Goal: Information Seeking & Learning: Learn about a topic

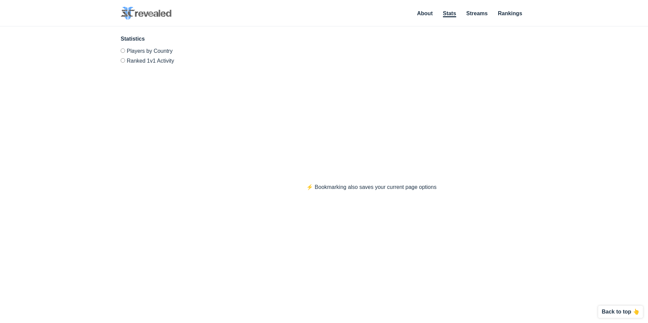
click at [448, 12] on link "Stats" at bounding box center [449, 14] width 13 height 7
click at [426, 14] on link "About" at bounding box center [425, 14] width 16 height 7
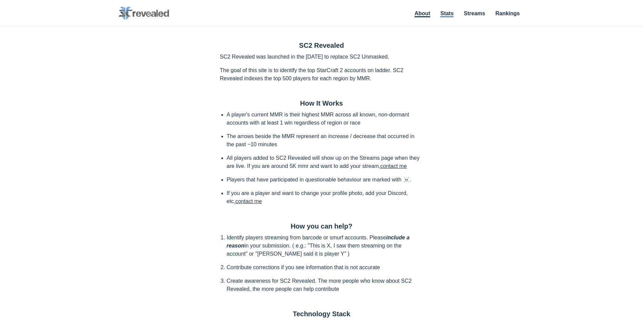
click at [453, 16] on link "Stats" at bounding box center [446, 14] width 13 height 7
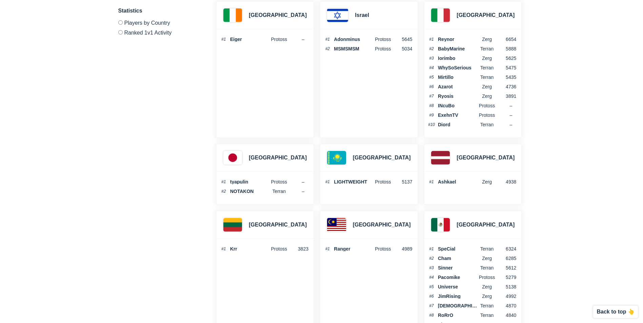
scroll to position [1130, 0]
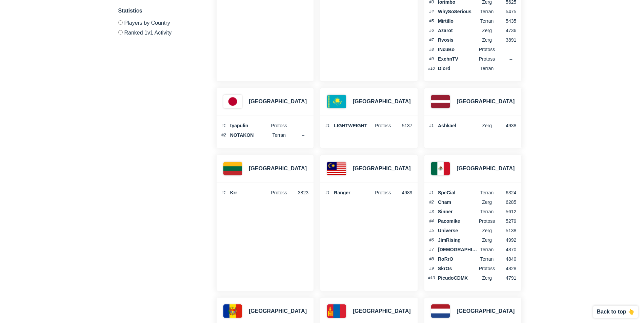
click at [237, 197] on div "#1 Krr Protoss 3823" at bounding box center [265, 194] width 97 height 23
click at [236, 193] on span "Krr" at bounding box center [249, 193] width 39 height 5
click at [237, 197] on div "#1 Krr Protoss 3823" at bounding box center [265, 194] width 97 height 23
drag, startPoint x: 237, startPoint y: 197, endPoint x: 237, endPoint y: 208, distance: 11.9
click at [242, 216] on div "Lithuania #1 Krr Protoss 3823" at bounding box center [265, 223] width 98 height 137
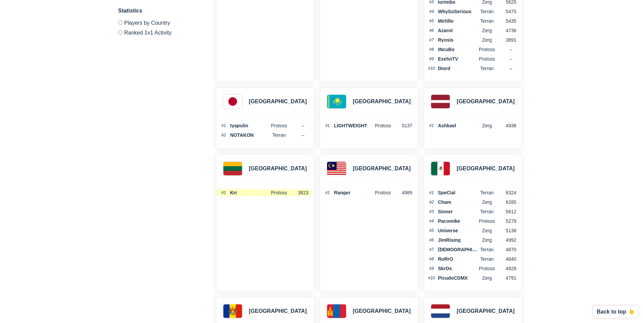
click at [233, 195] on li "#1 Krr Protoss 3823" at bounding box center [264, 193] width 95 height 7
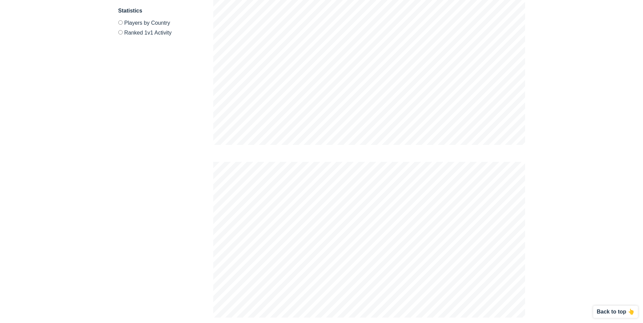
scroll to position [0, 0]
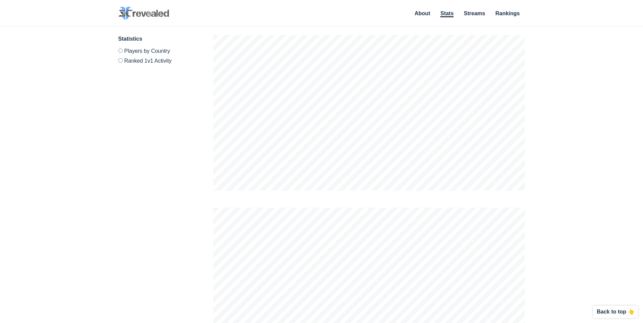
click at [505, 16] on link "Rankings" at bounding box center [507, 14] width 24 height 6
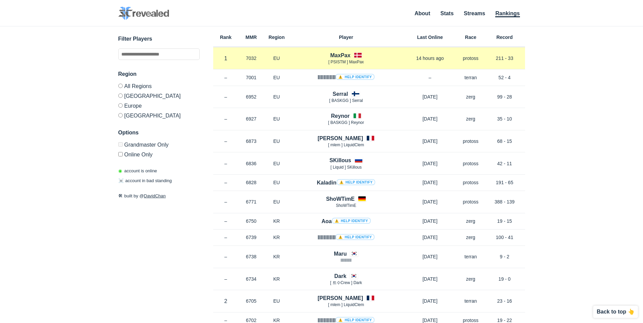
click at [347, 56] on h4 "MaxPax" at bounding box center [340, 56] width 20 height 8
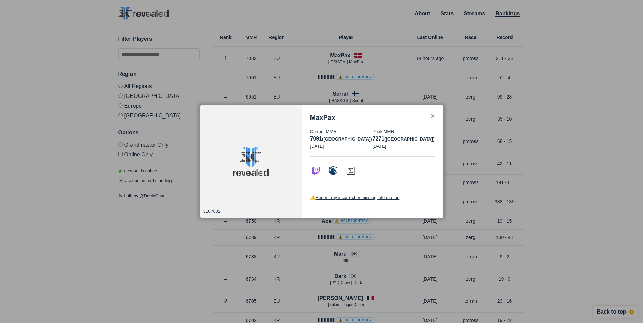
click at [433, 118] on div "✕" at bounding box center [433, 116] width 4 height 5
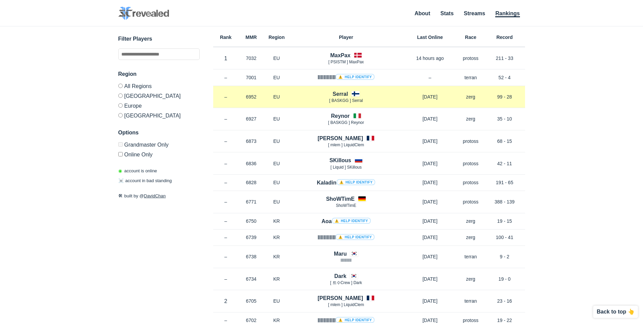
click at [340, 95] on h4 "Serral" at bounding box center [340, 94] width 15 height 8
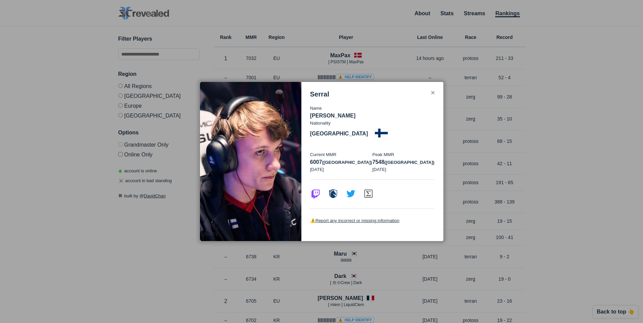
click at [432, 96] on div "✕" at bounding box center [433, 93] width 4 height 5
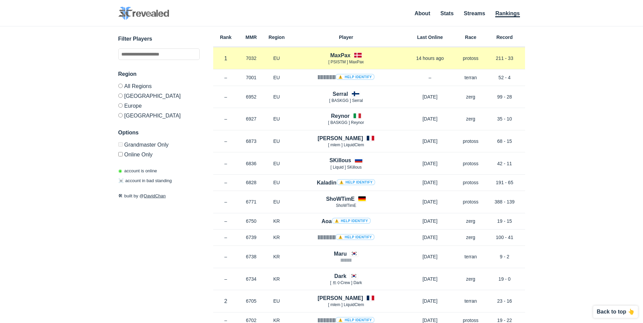
click at [337, 53] on h4 "MaxPax" at bounding box center [340, 56] width 20 height 8
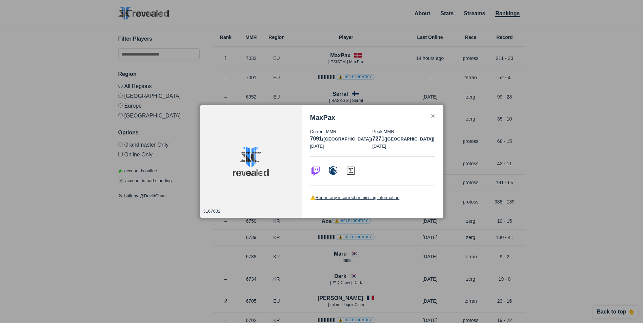
click at [434, 120] on div "MaxPax" at bounding box center [372, 118] width 125 height 8
click at [432, 117] on div "✕" at bounding box center [433, 116] width 4 height 5
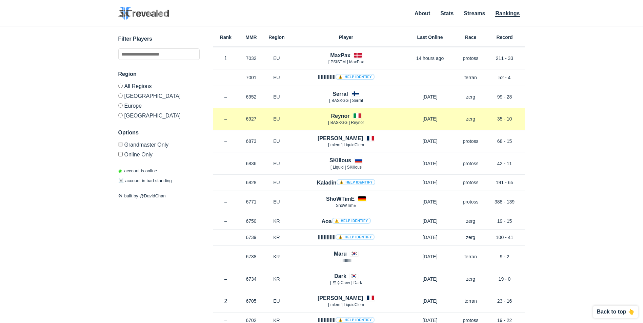
click at [340, 117] on h4 "Reynor" at bounding box center [340, 116] width 19 height 8
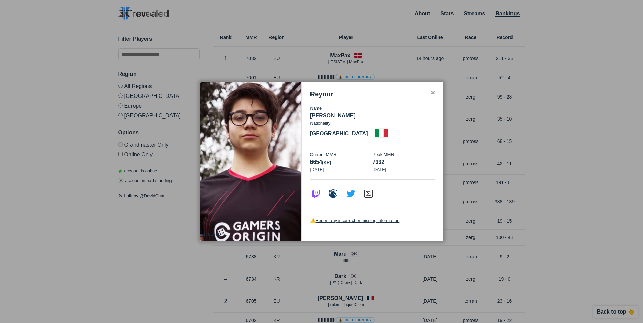
click at [433, 96] on div "✕" at bounding box center [433, 93] width 4 height 5
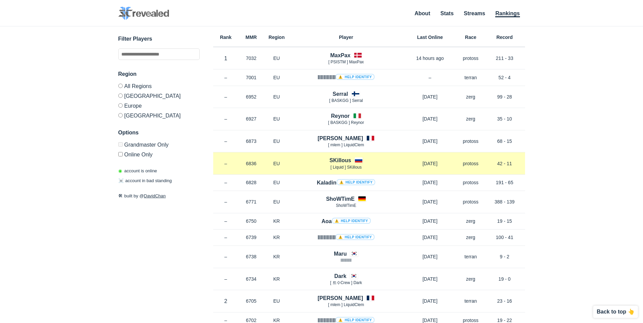
click at [341, 160] on h4 "SKillous" at bounding box center [341, 161] width 22 height 8
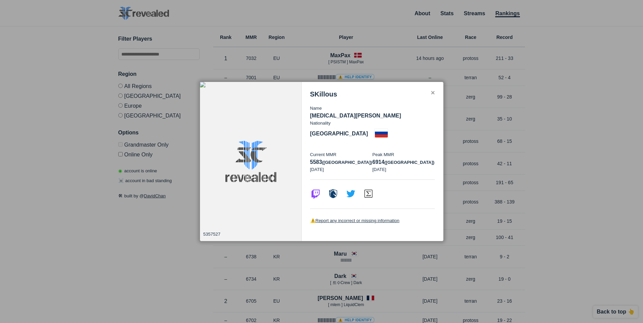
click at [432, 96] on div "✕" at bounding box center [433, 93] width 4 height 5
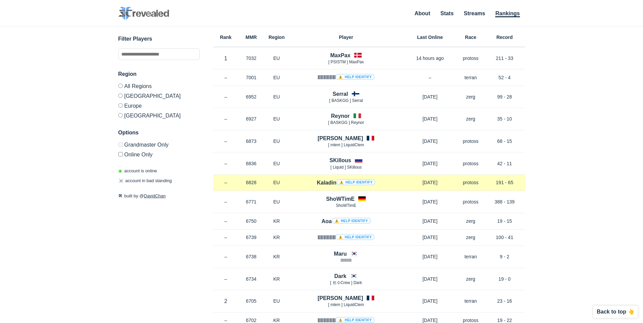
scroll to position [57, 0]
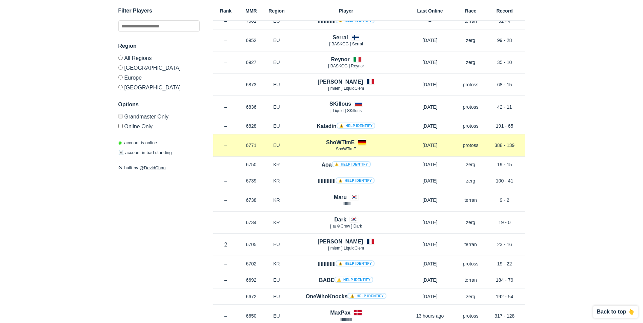
click at [344, 143] on h4 "ShoWTimE" at bounding box center [340, 143] width 28 height 8
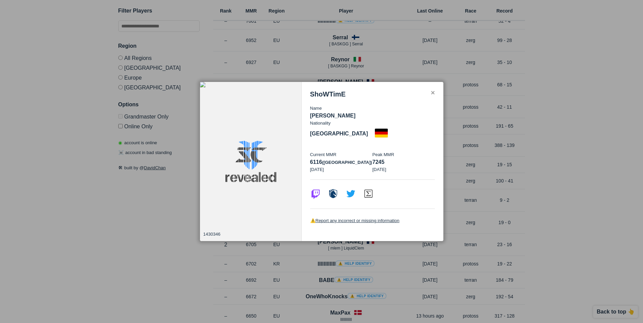
click at [433, 96] on div "✕" at bounding box center [433, 93] width 4 height 5
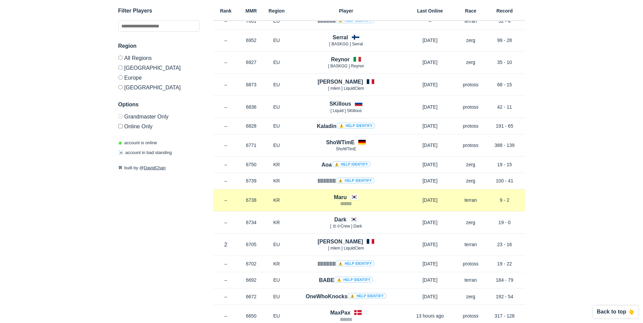
click at [343, 196] on h4 "Maru" at bounding box center [340, 198] width 13 height 8
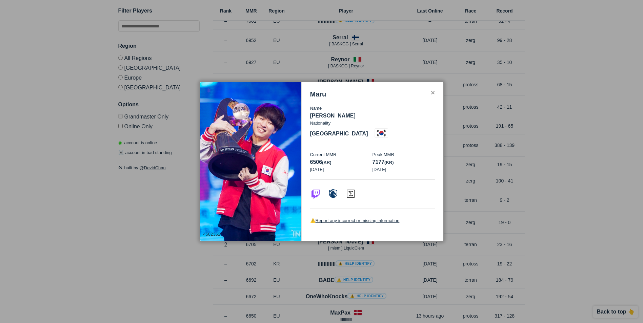
click at [434, 96] on div "✕" at bounding box center [433, 93] width 4 height 5
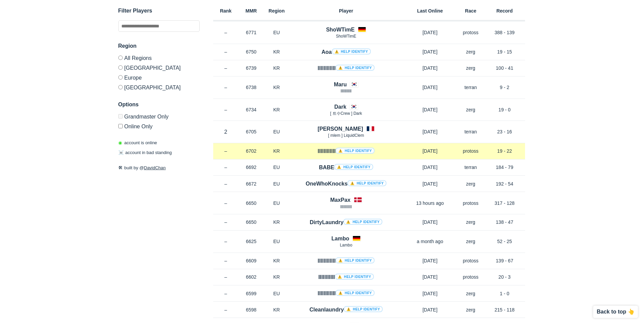
scroll to position [226, 0]
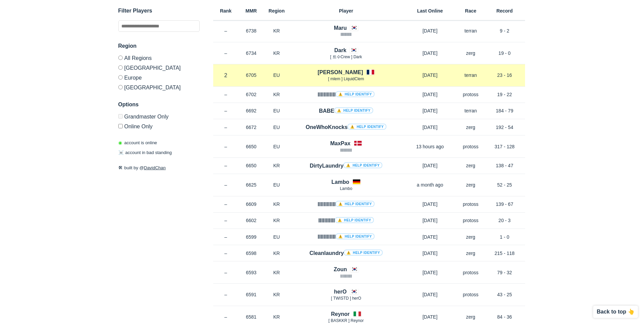
click at [342, 73] on h4 "[PERSON_NAME]" at bounding box center [340, 72] width 45 height 8
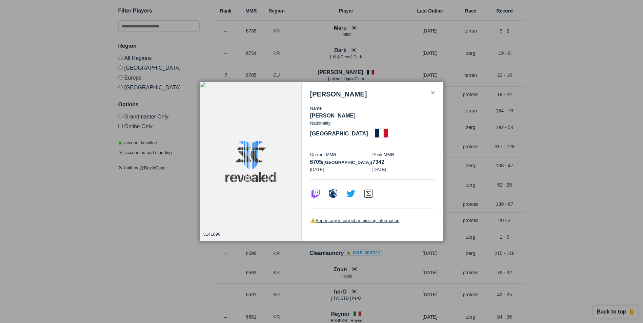
click at [434, 96] on div "✕" at bounding box center [433, 93] width 4 height 5
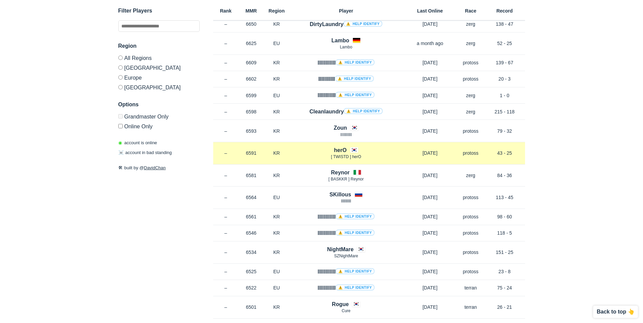
scroll to position [396, 0]
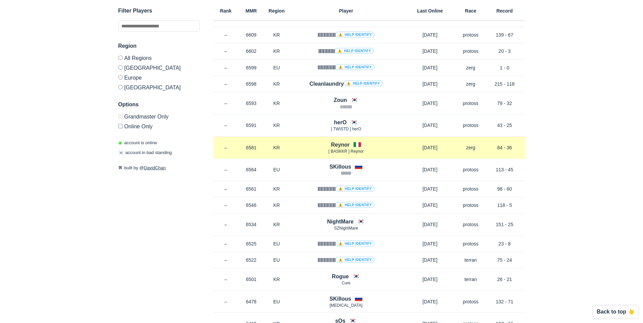
click at [341, 143] on h4 "Reynor" at bounding box center [340, 145] width 19 height 8
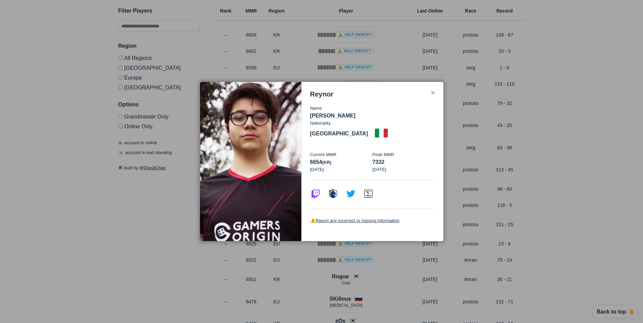
click at [433, 96] on div "✕" at bounding box center [433, 93] width 4 height 5
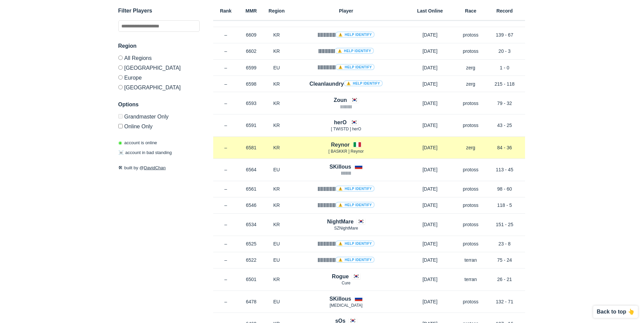
click at [338, 146] on h4 "Reynor" at bounding box center [340, 145] width 19 height 8
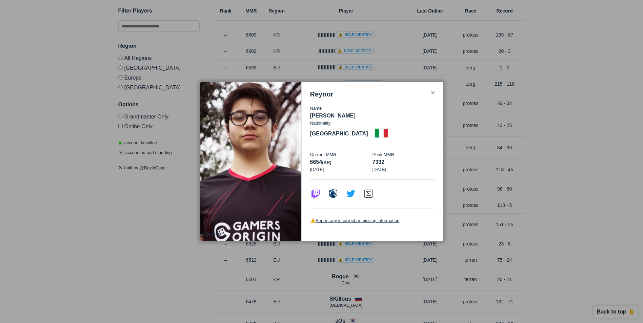
click at [432, 96] on div "✕" at bounding box center [433, 93] width 4 height 5
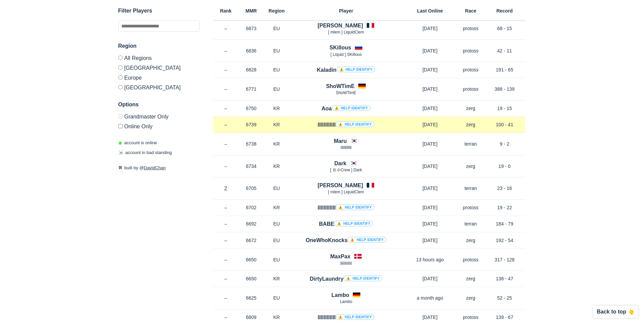
scroll to position [0, 0]
